Goal: Task Accomplishment & Management: Manage account settings

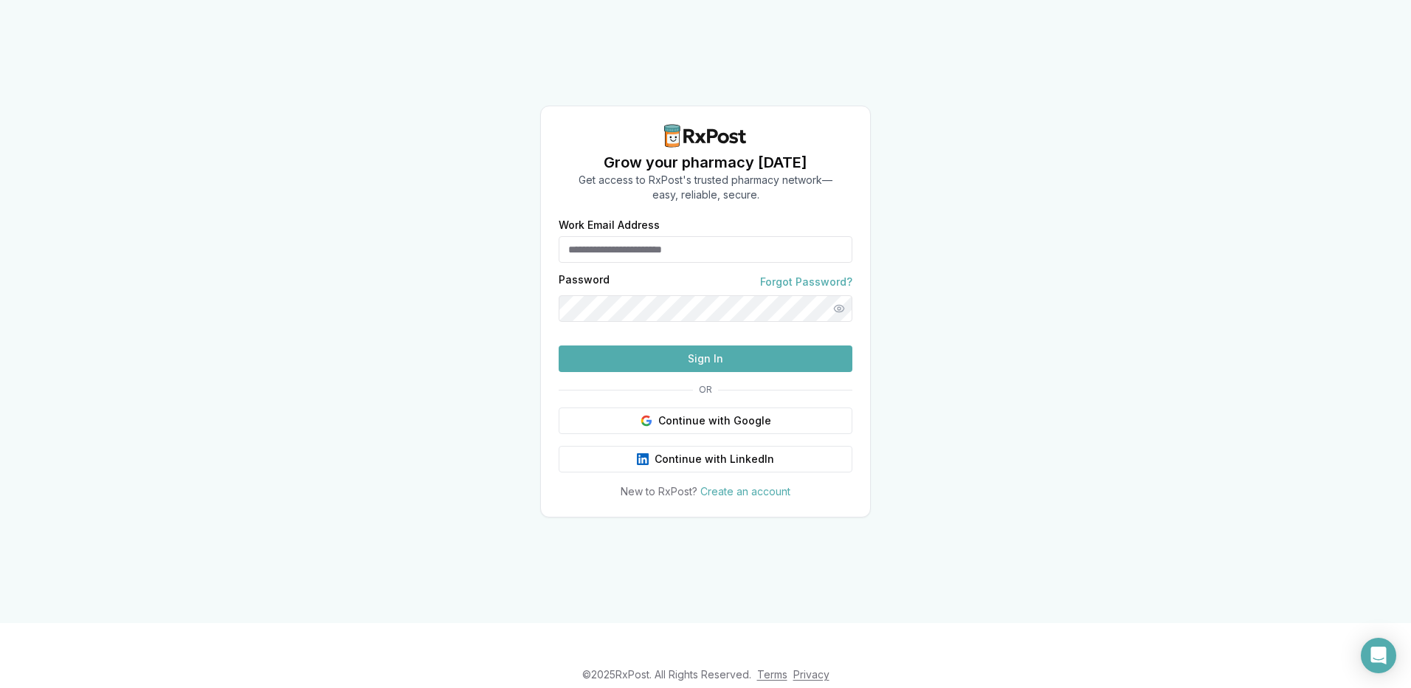
type input "**********"
click at [732, 372] on button "Sign In" at bounding box center [706, 358] width 294 height 27
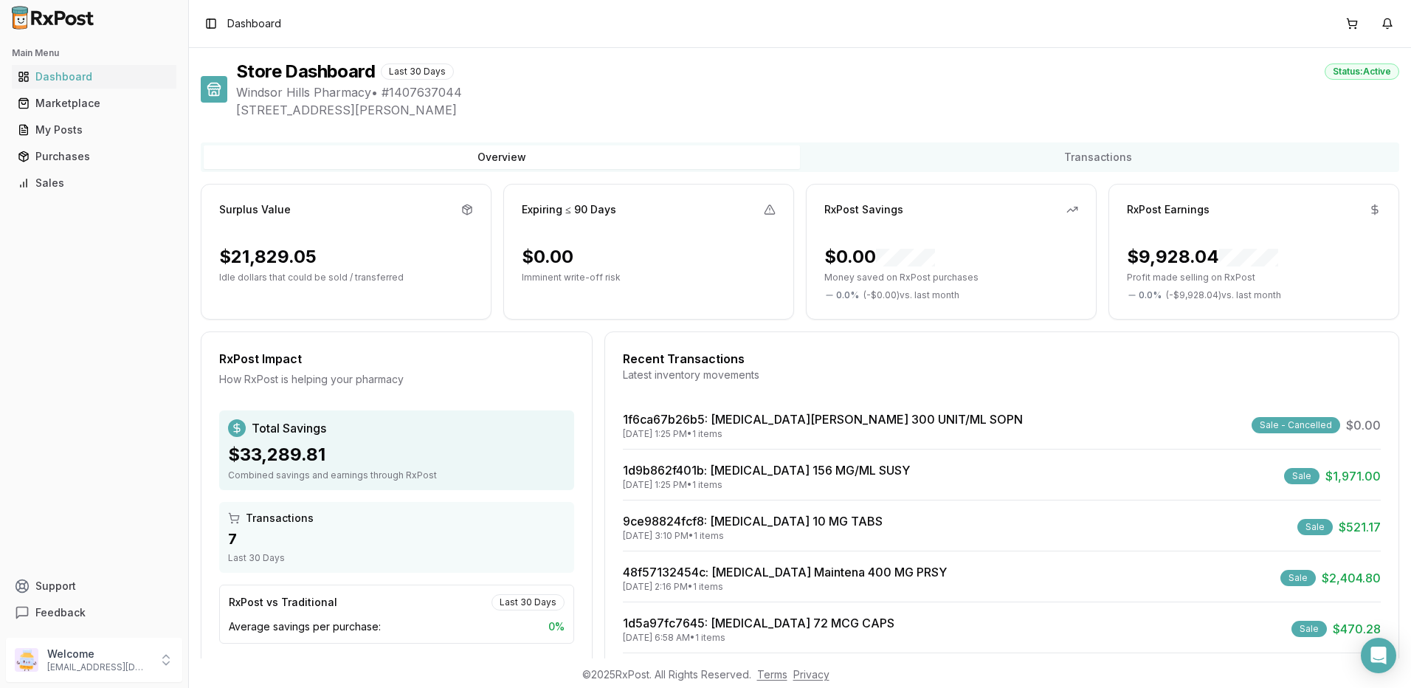
click at [701, 387] on div "Recent Transactions Latest inventory movements" at bounding box center [1002, 371] width 794 height 43
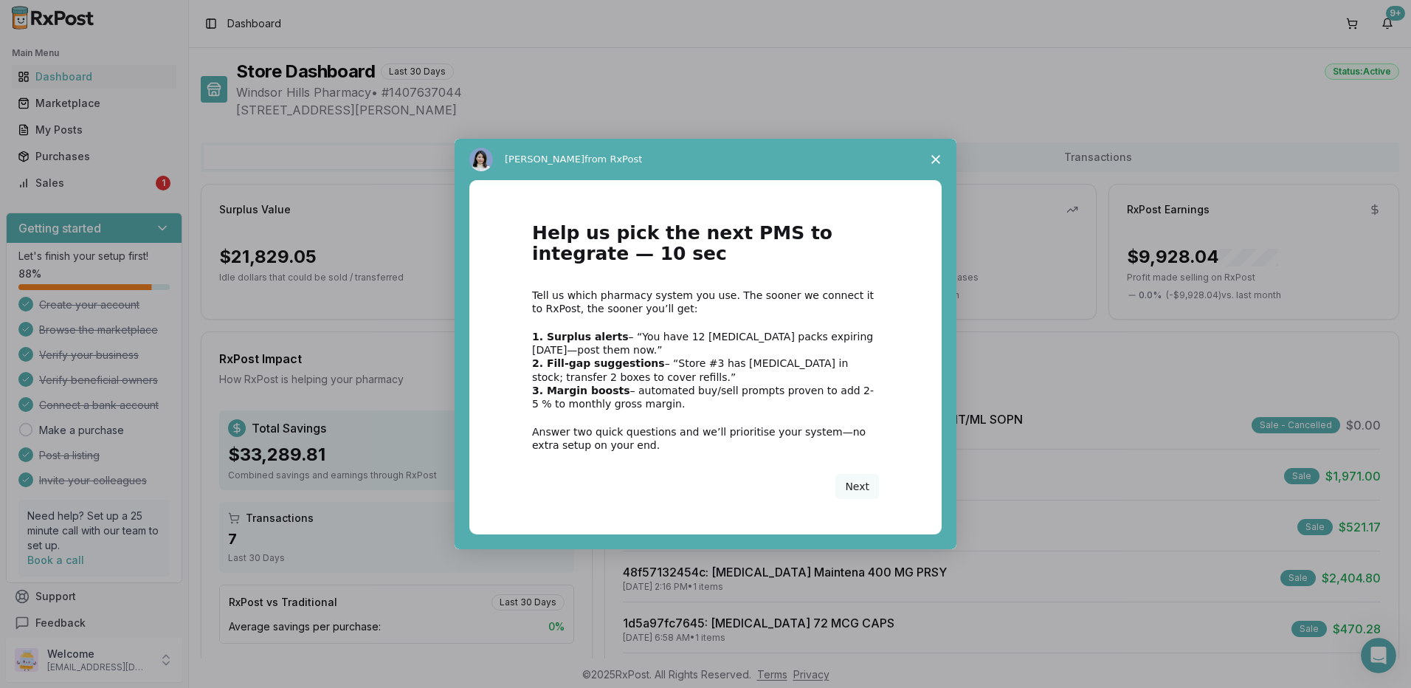
click at [939, 164] on span "Close survey" at bounding box center [935, 159] width 41 height 41
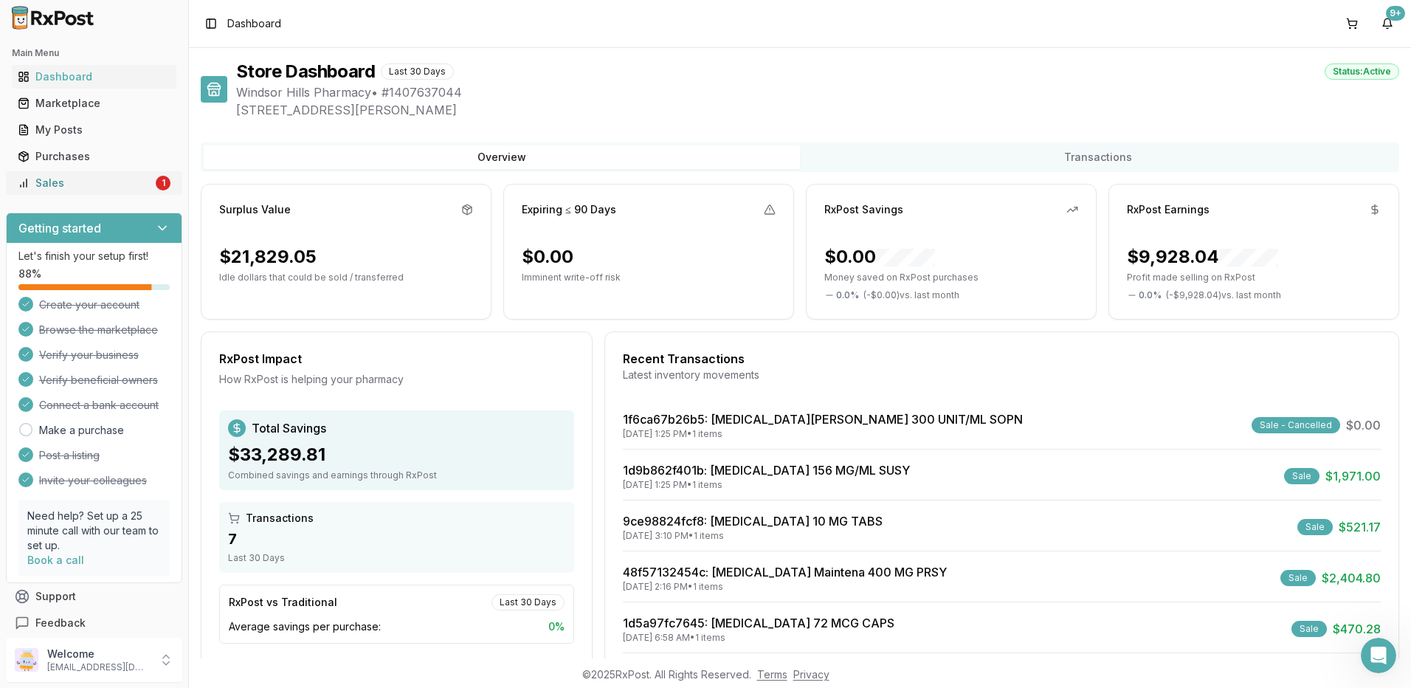
click at [92, 190] on link "Sales 1" at bounding box center [94, 183] width 165 height 27
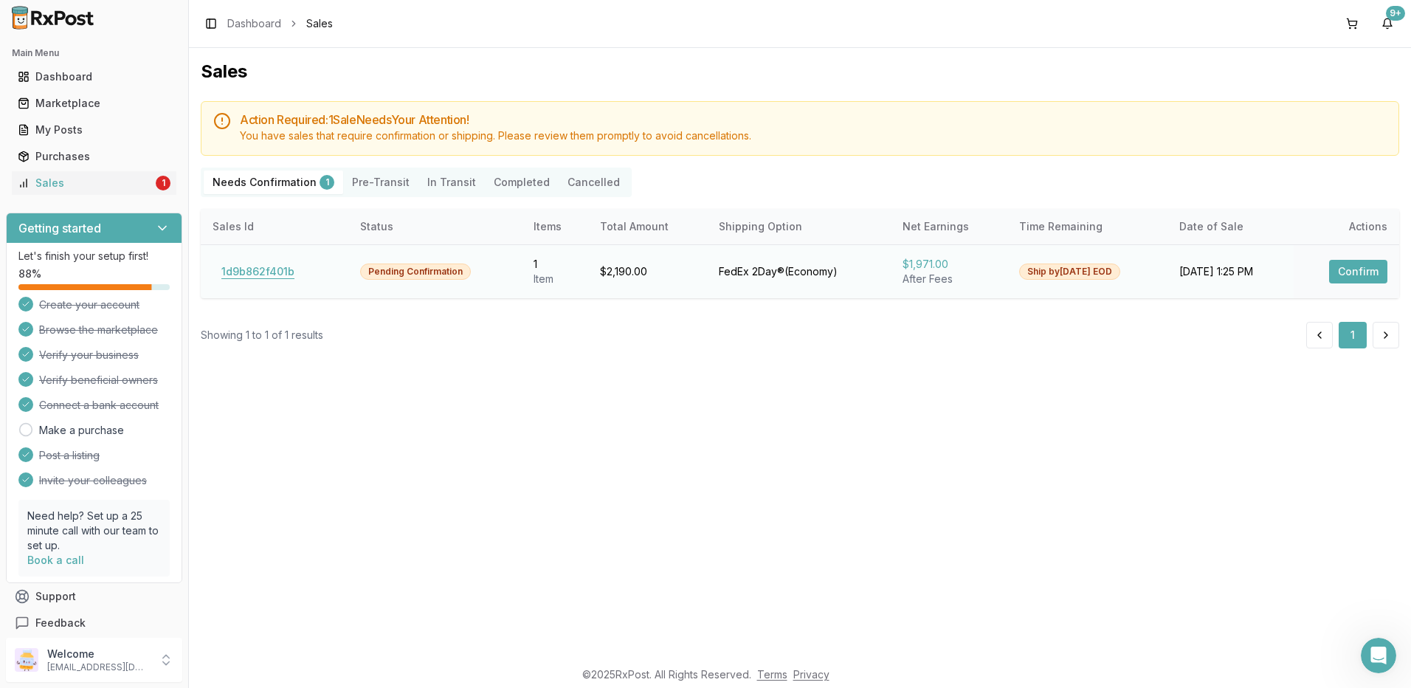
click at [264, 275] on button "1d9b862f401b" at bounding box center [258, 272] width 91 height 24
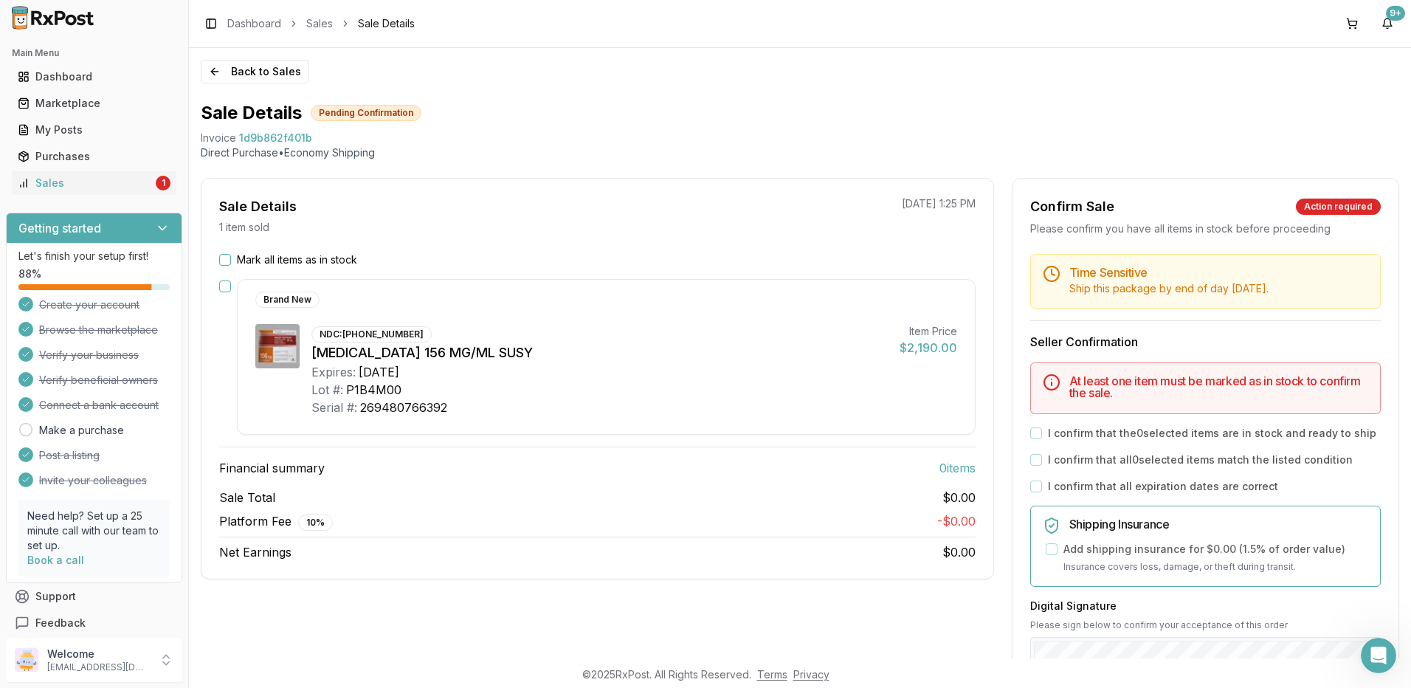
click at [233, 260] on div "Mark all items as in stock" at bounding box center [597, 259] width 757 height 15
click at [229, 259] on button "Mark all items as in stock" at bounding box center [225, 260] width 12 height 12
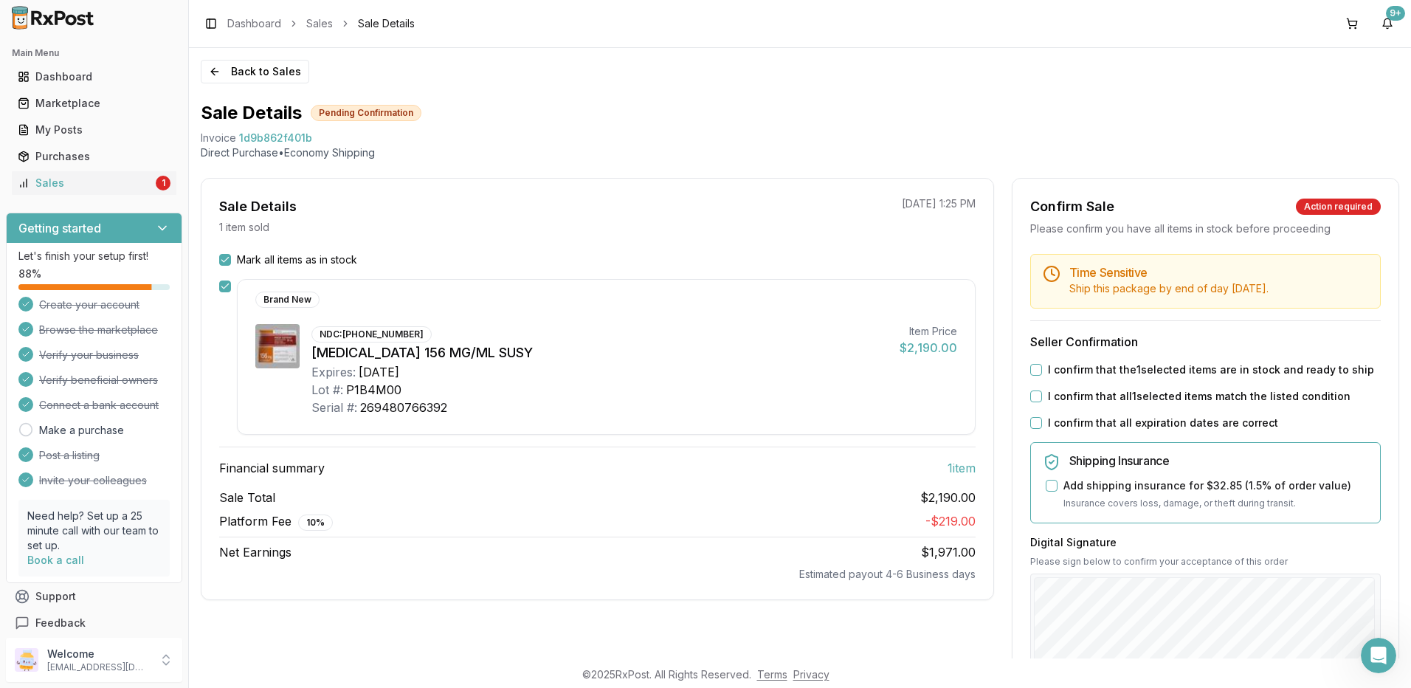
click at [1036, 370] on button "I confirm that the 1 selected items are in stock and ready to ship" at bounding box center [1037, 370] width 12 height 12
click at [1038, 391] on div "I confirm that all 1 selected items match the listed condition" at bounding box center [1206, 396] width 351 height 15
click at [1031, 401] on button "I confirm that all 1 selected items match the listed condition" at bounding box center [1037, 397] width 12 height 12
click at [1038, 419] on button "I confirm that all expiration dates are correct" at bounding box center [1037, 423] width 12 height 12
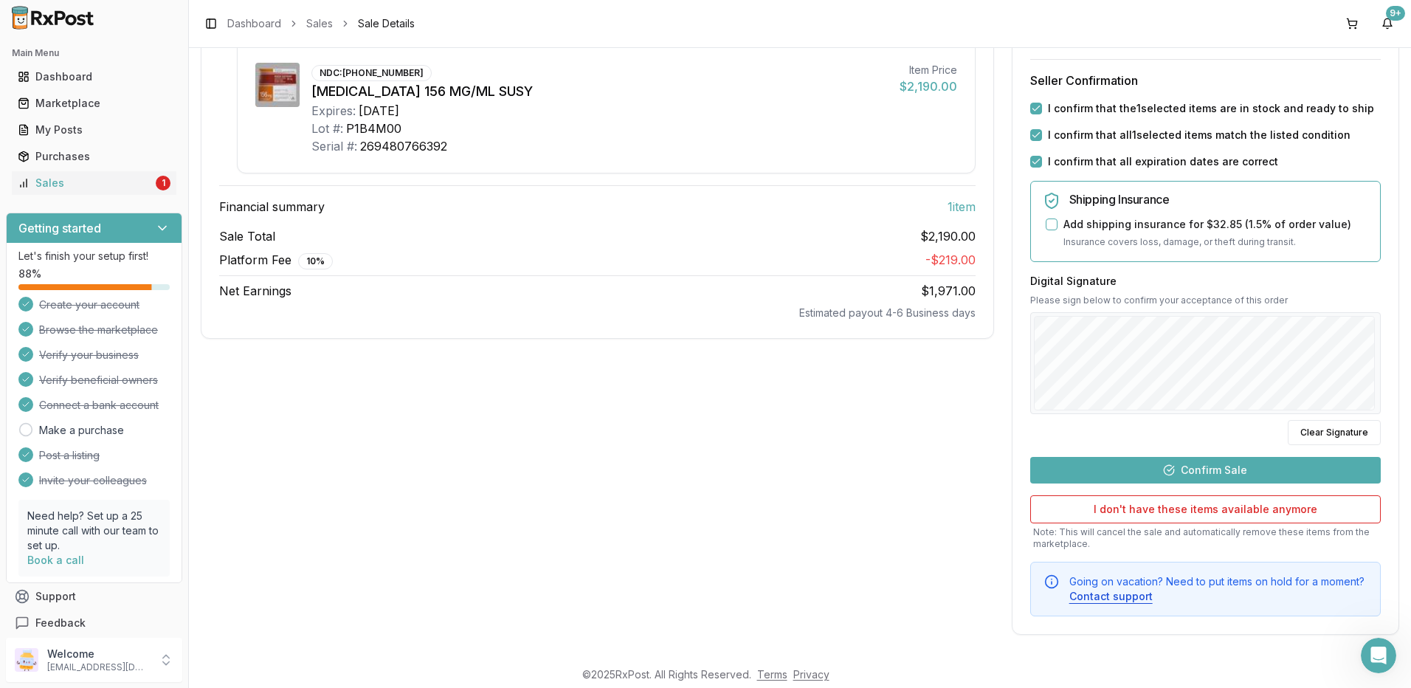
click at [1200, 475] on button "Confirm Sale" at bounding box center [1206, 470] width 351 height 27
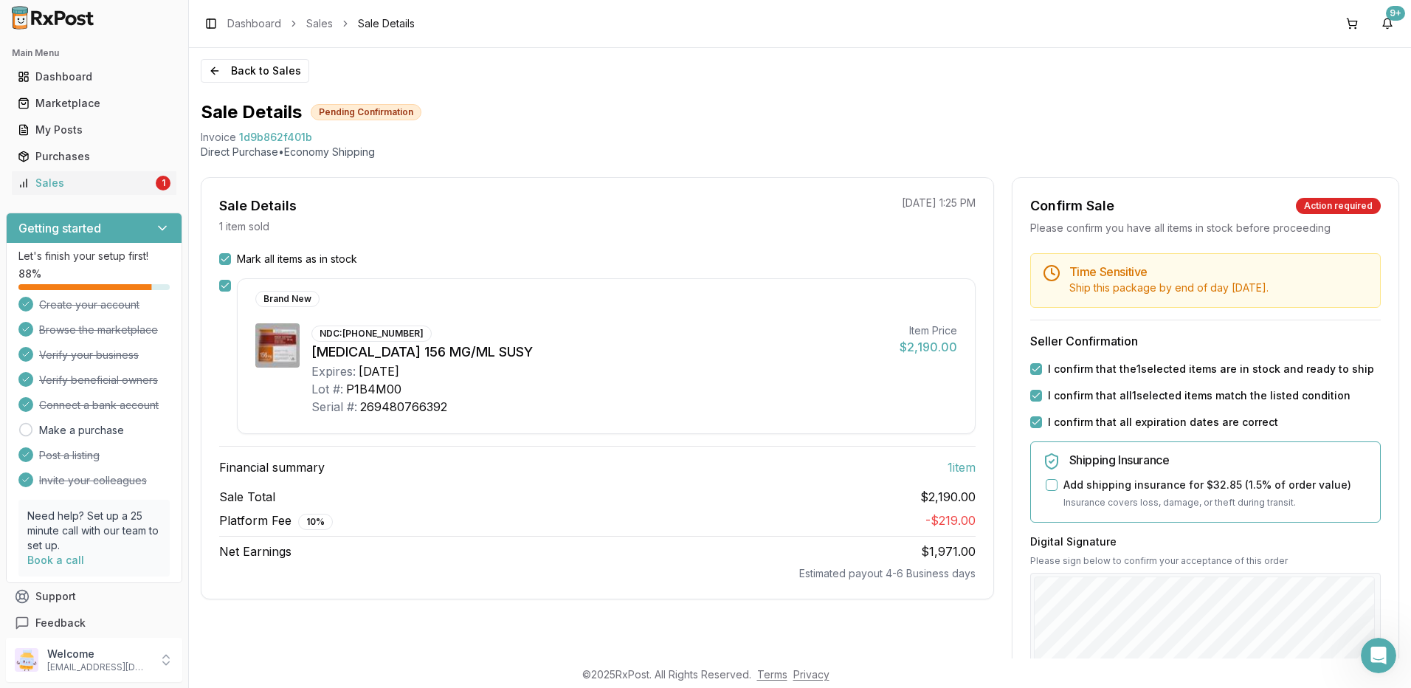
scroll to position [0, 0]
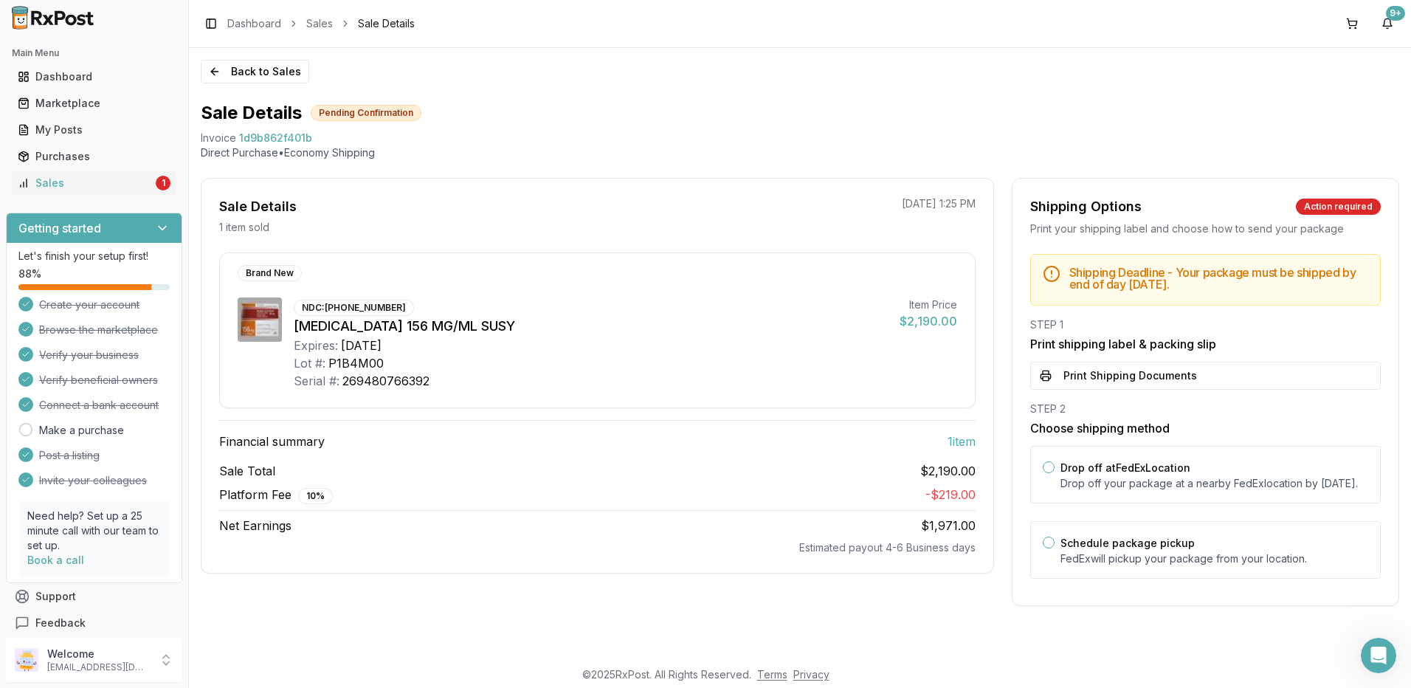
click at [1112, 372] on button "Print Shipping Documents" at bounding box center [1206, 376] width 351 height 28
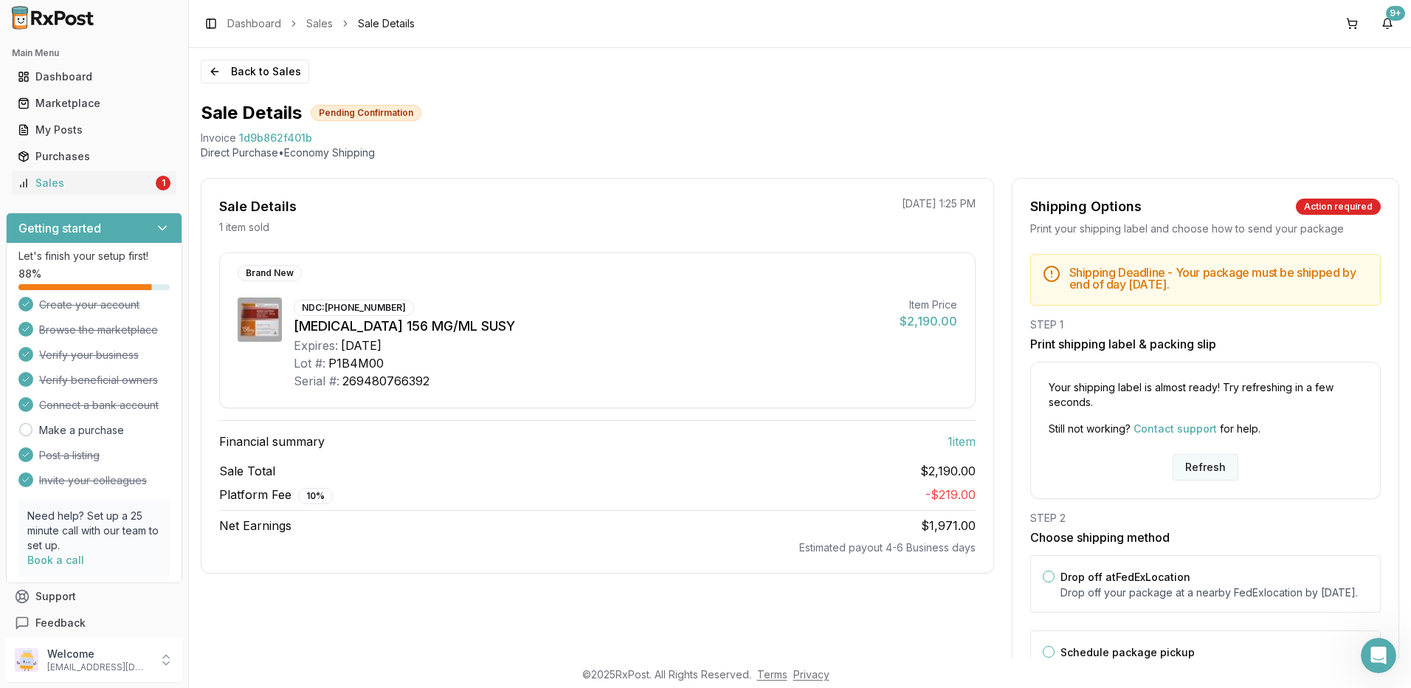
click at [1209, 470] on button "Refresh" at bounding box center [1206, 467] width 66 height 27
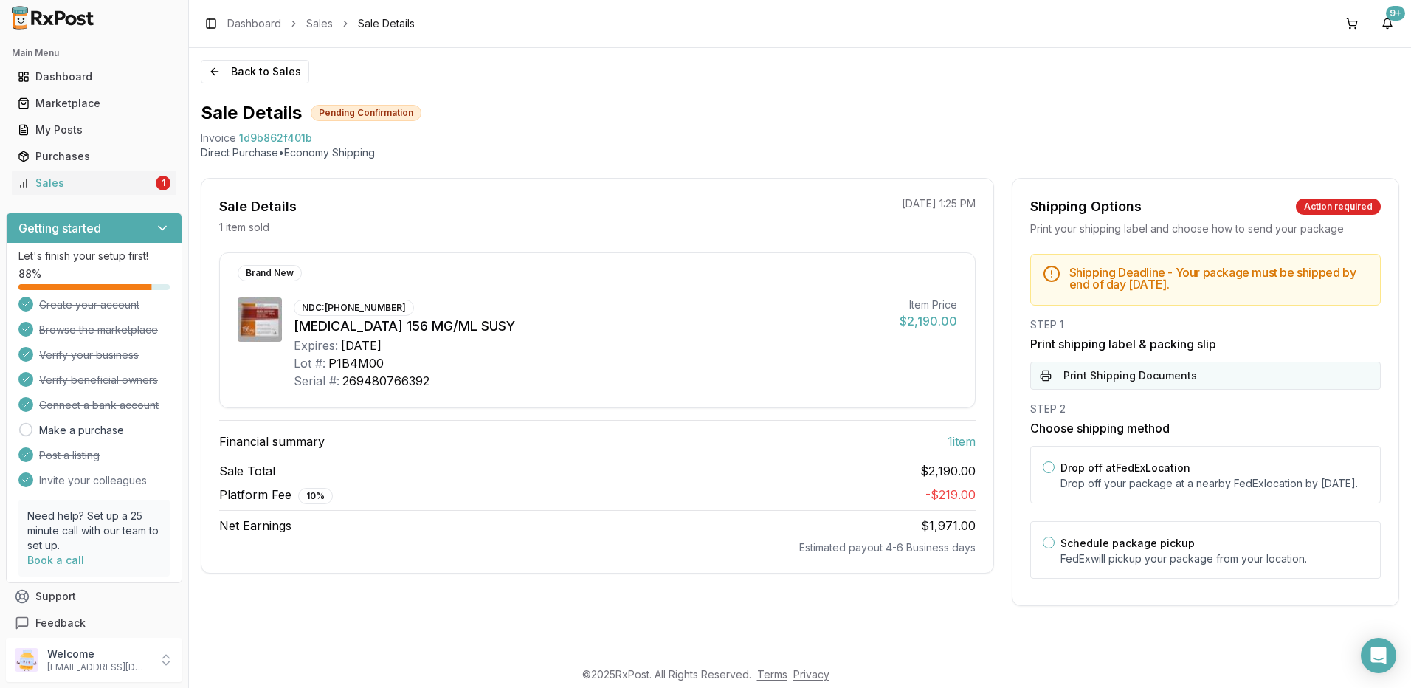
click at [1089, 363] on button "Print Shipping Documents" at bounding box center [1206, 376] width 351 height 28
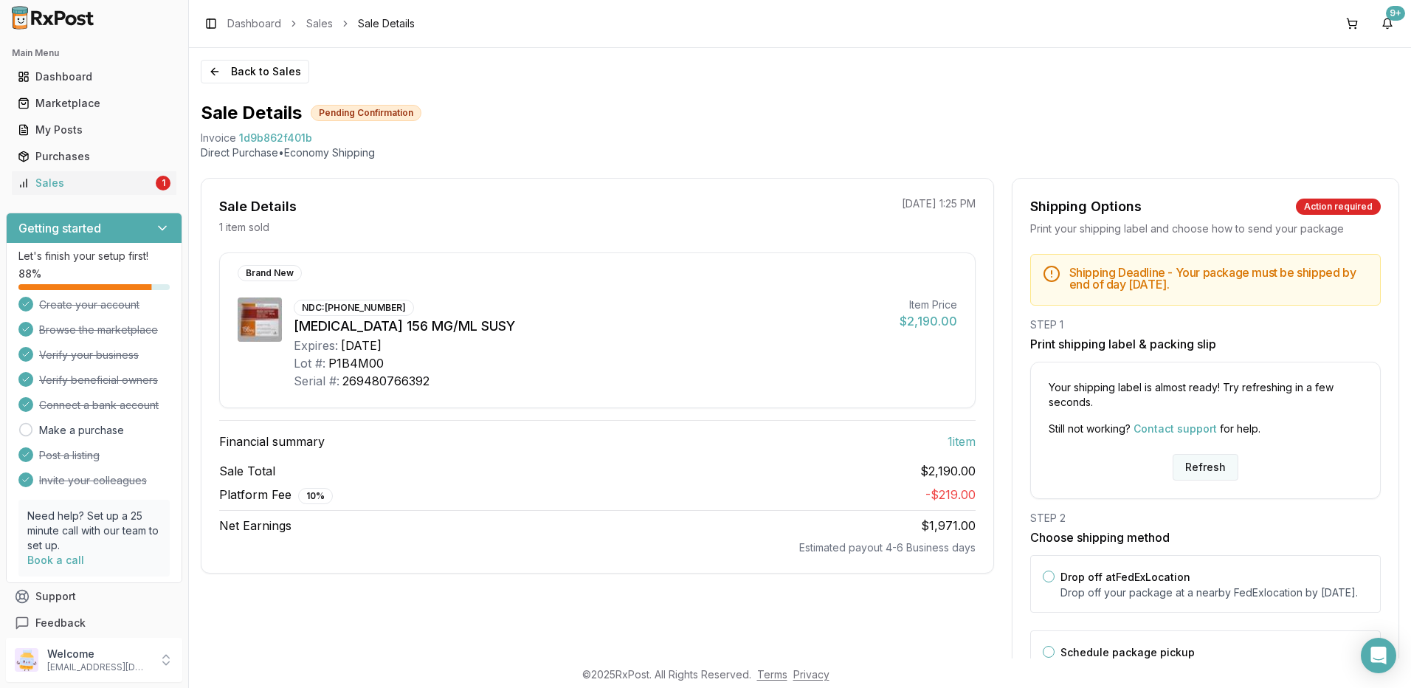
click at [1200, 472] on button "Refresh" at bounding box center [1206, 467] width 66 height 27
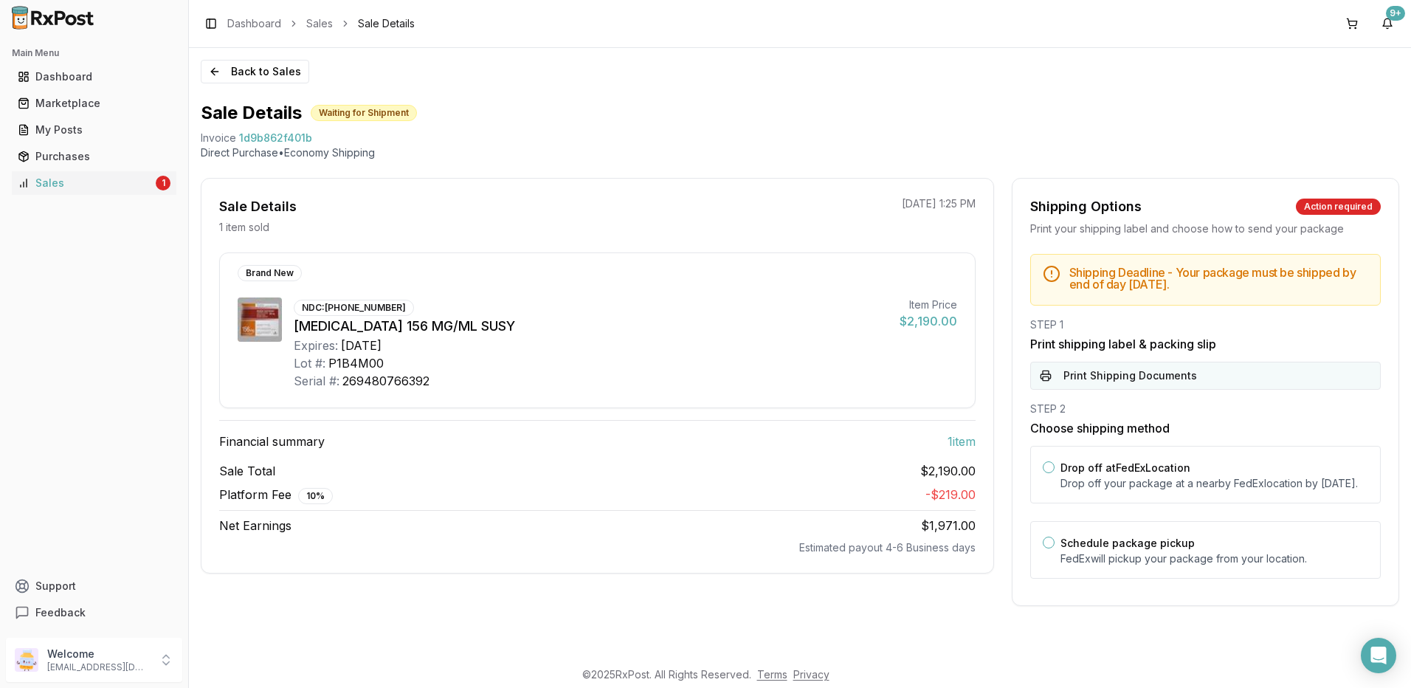
click at [1065, 382] on button "Print Shipping Documents" at bounding box center [1206, 376] width 351 height 28
